Goal: Transaction & Acquisition: Book appointment/travel/reservation

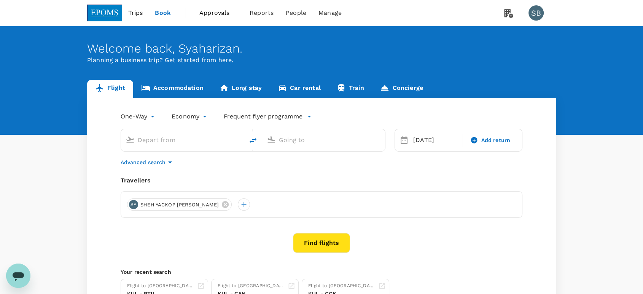
type input "Kuala Lumpur Intl ([GEOGRAPHIC_DATA])"
type input "Kuching Intl (KCH)"
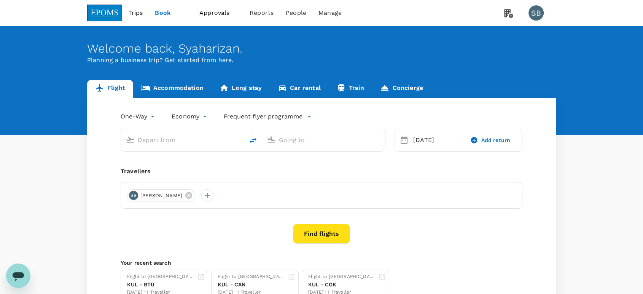
type input "Kuala Lumpur Intl ([GEOGRAPHIC_DATA])"
type input "Kuching Intl (KCH)"
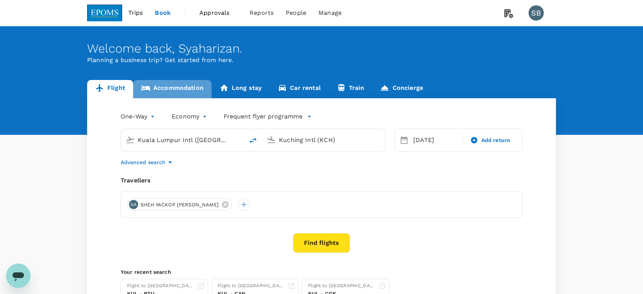
click at [165, 85] on link "Accommodation" at bounding box center [172, 89] width 78 height 18
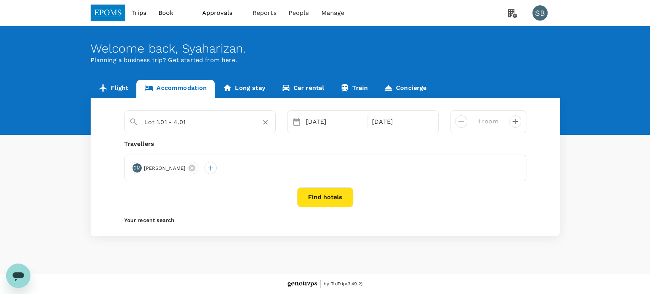
click at [189, 124] on input "Lot 1.01 - 4.01" at bounding box center [196, 122] width 105 height 12
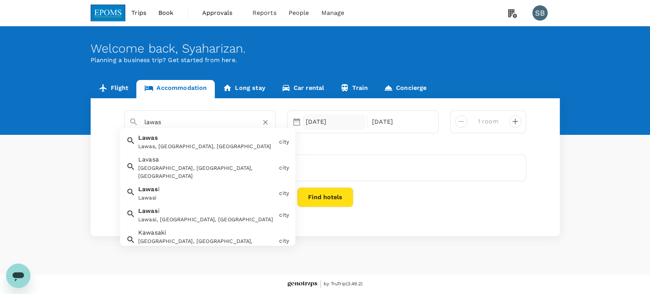
type input "Lot 1.01 - 4.01"
click at [326, 127] on div "[DATE]" at bounding box center [334, 121] width 63 height 15
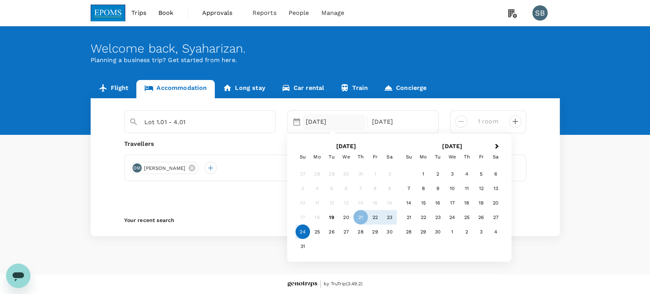
click at [304, 231] on div "24" at bounding box center [302, 231] width 14 height 14
click at [332, 231] on div "26" at bounding box center [331, 231] width 14 height 14
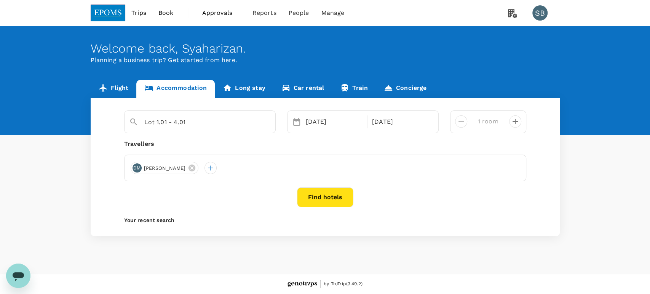
click at [320, 200] on button "Find hotels" at bounding box center [325, 197] width 56 height 20
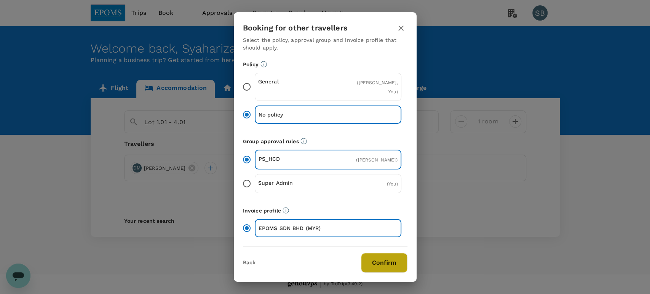
click at [387, 264] on button "Confirm" at bounding box center [384, 263] width 46 height 20
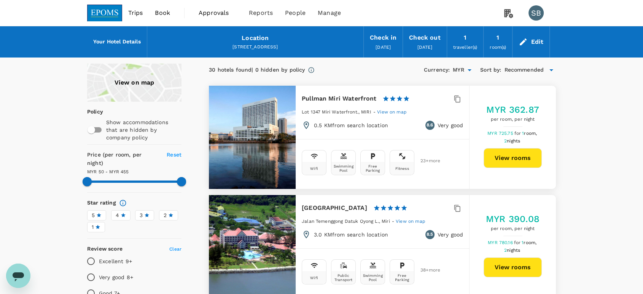
type input "454.11"
click at [539, 41] on div "Edit" at bounding box center [537, 42] width 13 height 11
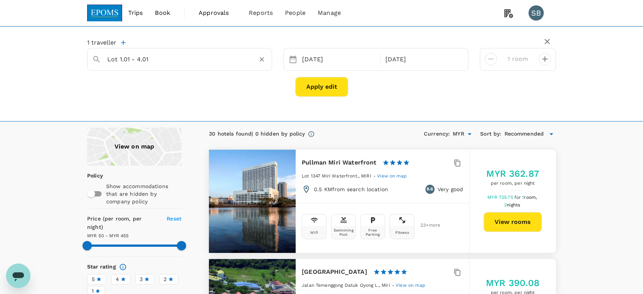
click at [242, 58] on input "Lot 1.01 - 4.01" at bounding box center [176, 59] width 139 height 12
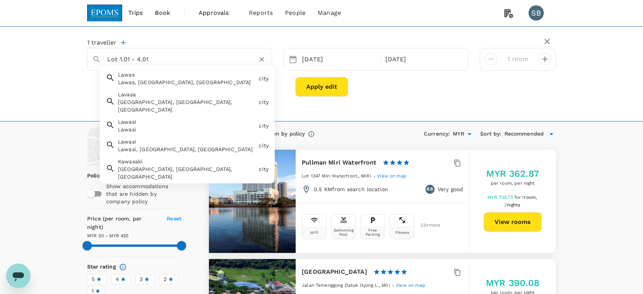
click at [264, 63] on icon "Clear" at bounding box center [262, 60] width 8 height 8
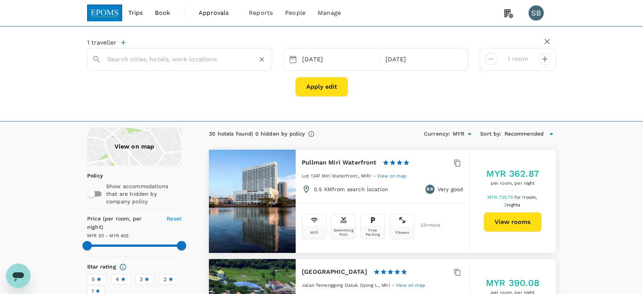
click at [177, 54] on input "text" at bounding box center [176, 59] width 139 height 12
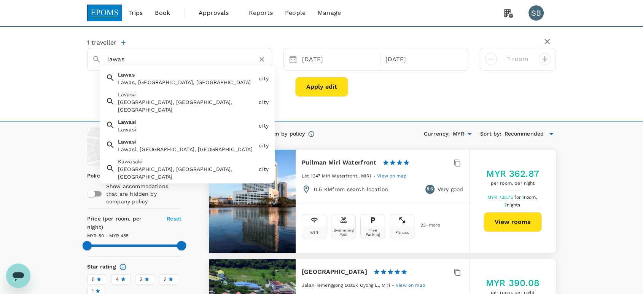
click at [180, 84] on div "Lawas, [GEOGRAPHIC_DATA], [GEOGRAPHIC_DATA]" at bounding box center [187, 82] width 138 height 8
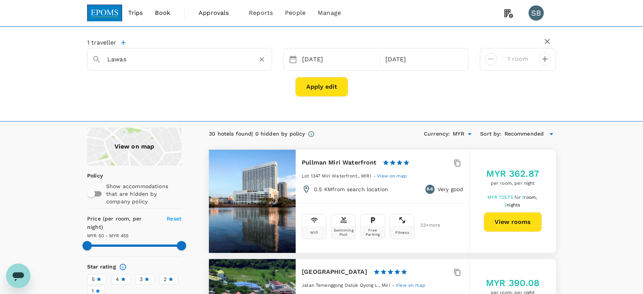
type input "Lawas"
click at [318, 90] on button "Apply edit" at bounding box center [321, 87] width 53 height 20
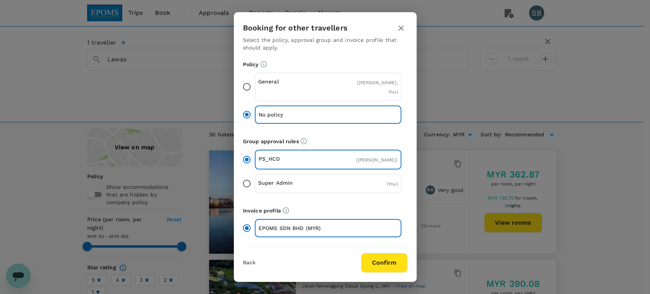
click at [392, 258] on button "Confirm" at bounding box center [384, 263] width 46 height 20
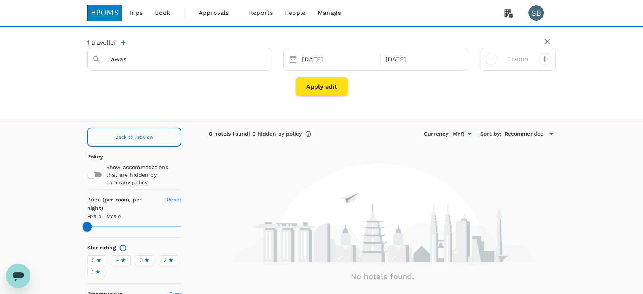
click at [106, 13] on img at bounding box center [104, 13] width 35 height 17
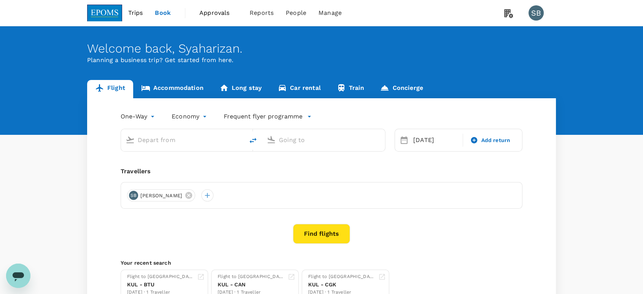
type input "Kuala Lumpur Intl ([GEOGRAPHIC_DATA])"
type input "Kuching Intl (KCH)"
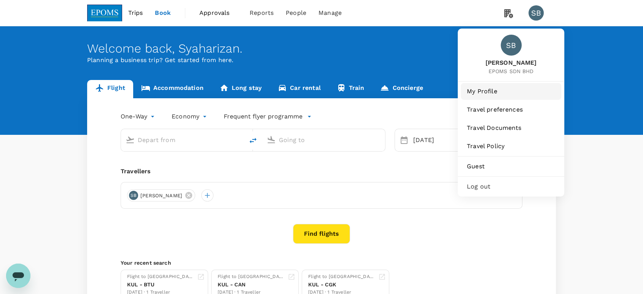
type input "Kuala Lumpur Intl ([GEOGRAPHIC_DATA])"
type input "Kuching Intl (KCH)"
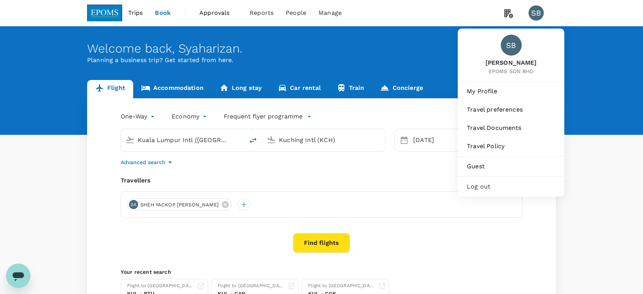
click at [496, 189] on span "Log out" at bounding box center [511, 186] width 88 height 9
